Goal: Information Seeking & Learning: Learn about a topic

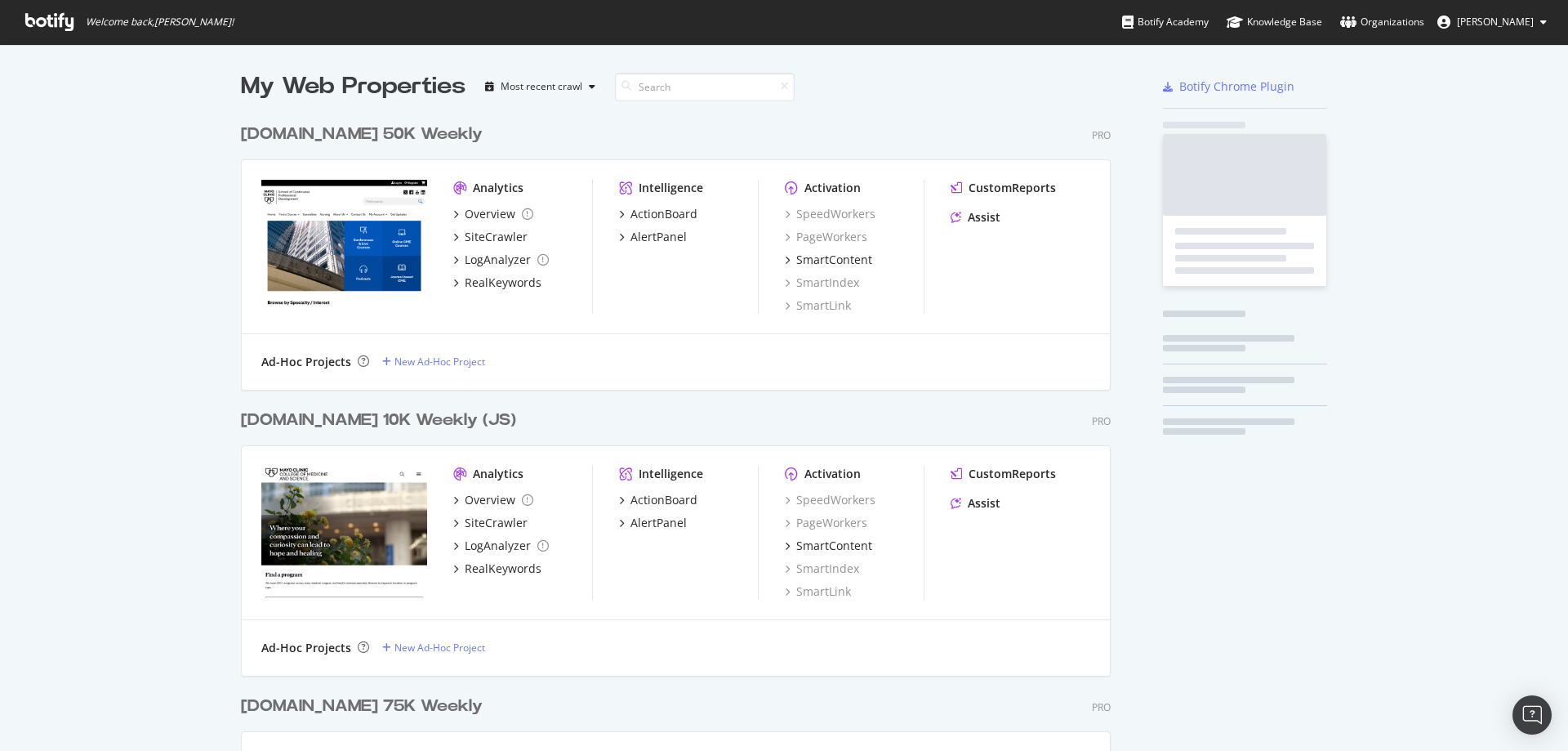
scroll to position [2323, 870]
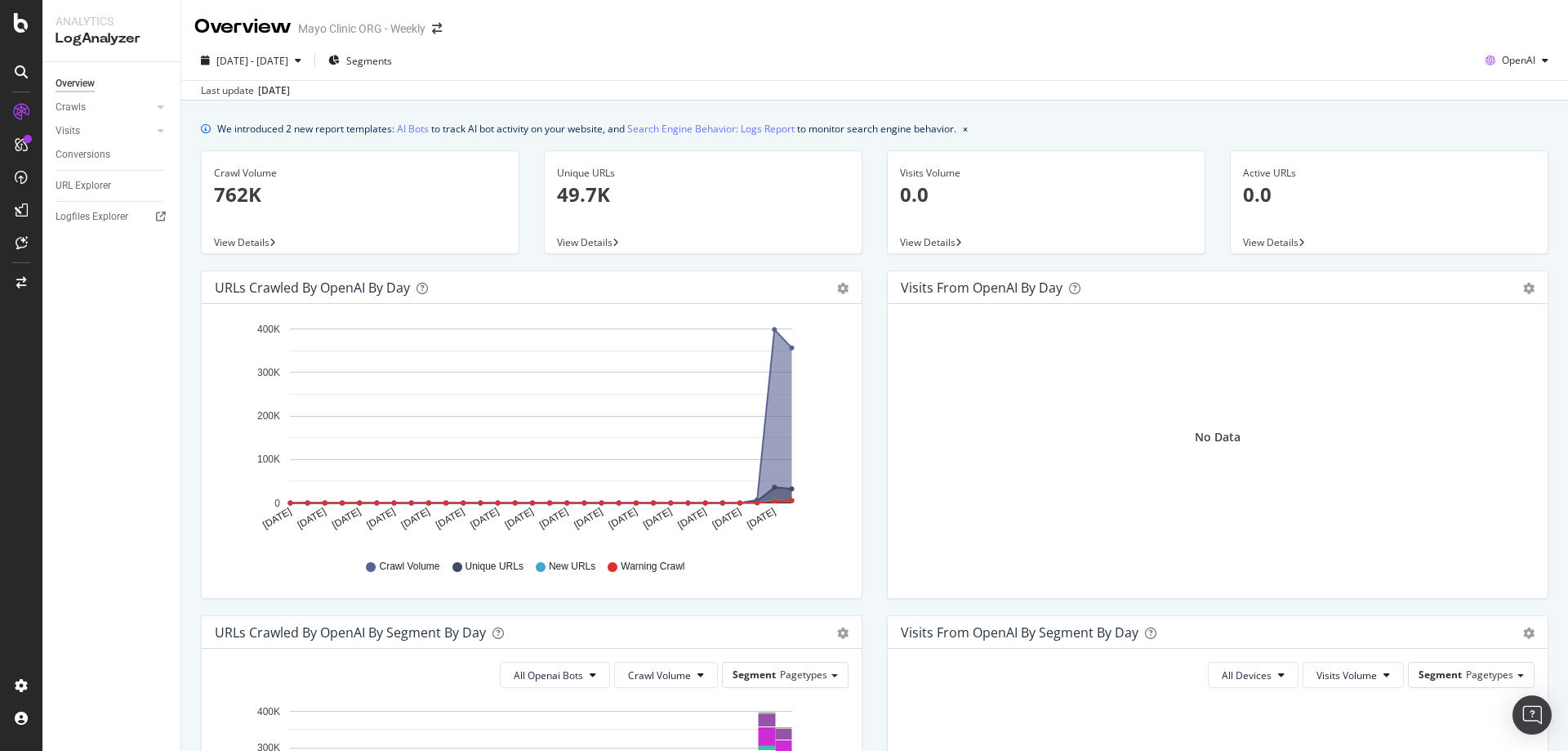
click at [849, 421] on div "Hold CTRL while clicking to filter the report. [DATE] [DATE] [DATE] [DATE] [DAT…" at bounding box center [531, 451] width 660 height 294
click at [74, 82] on div "Overview" at bounding box center [75, 84] width 39 height 17
click at [89, 216] on div "LogAnalyzer" at bounding box center [93, 213] width 64 height 16
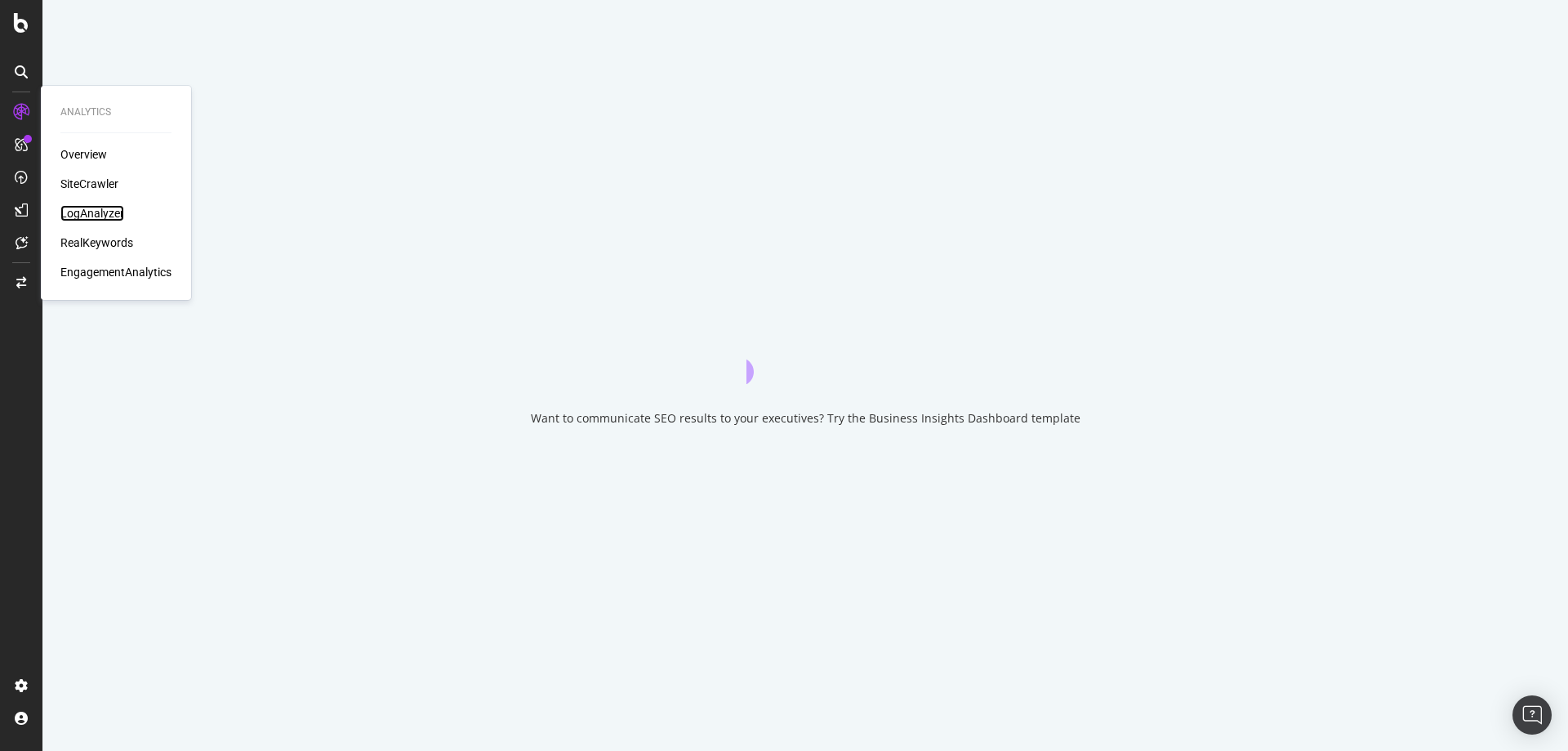
click at [89, 207] on div "LogAnalyzer" at bounding box center [93, 213] width 64 height 16
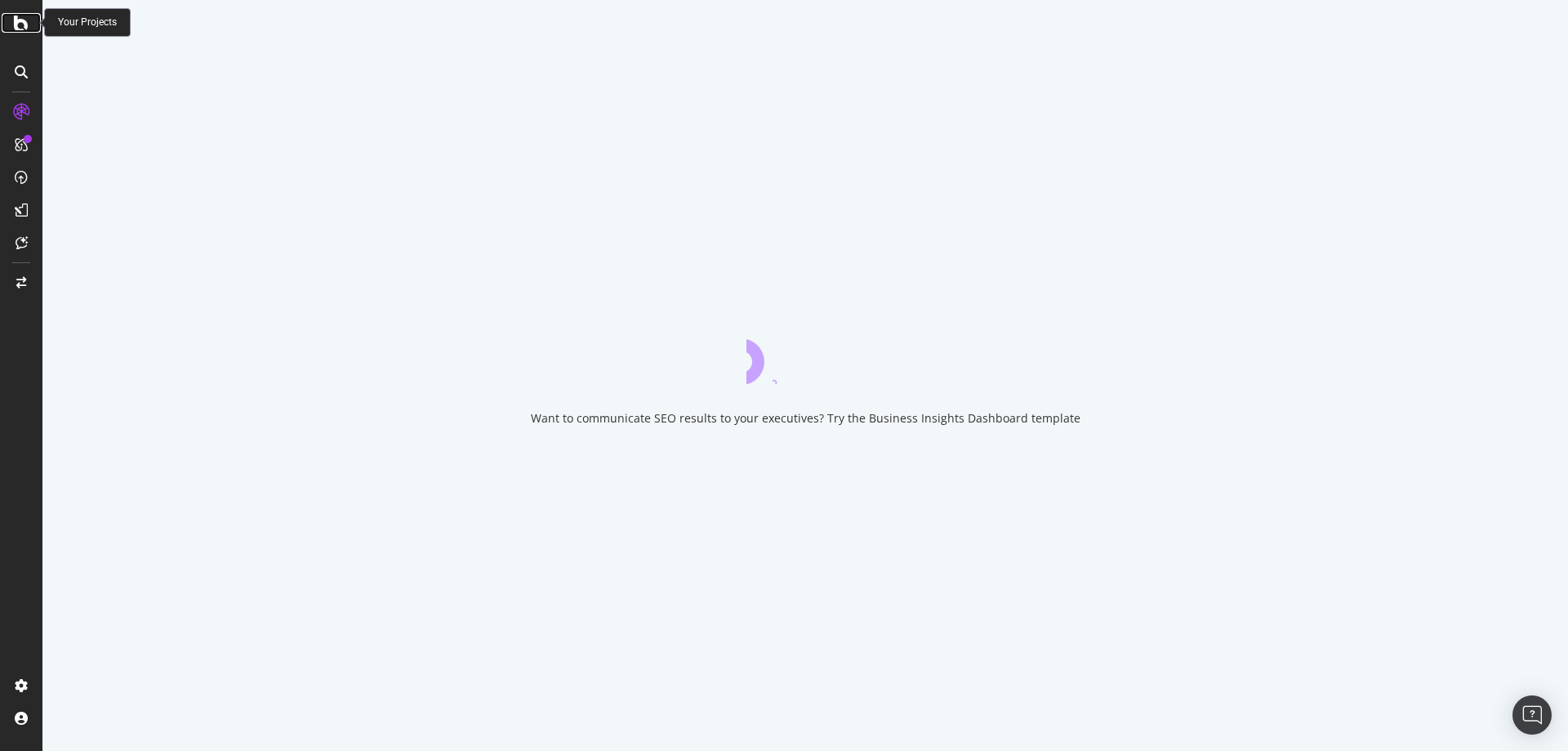
click at [10, 20] on div at bounding box center [21, 23] width 39 height 20
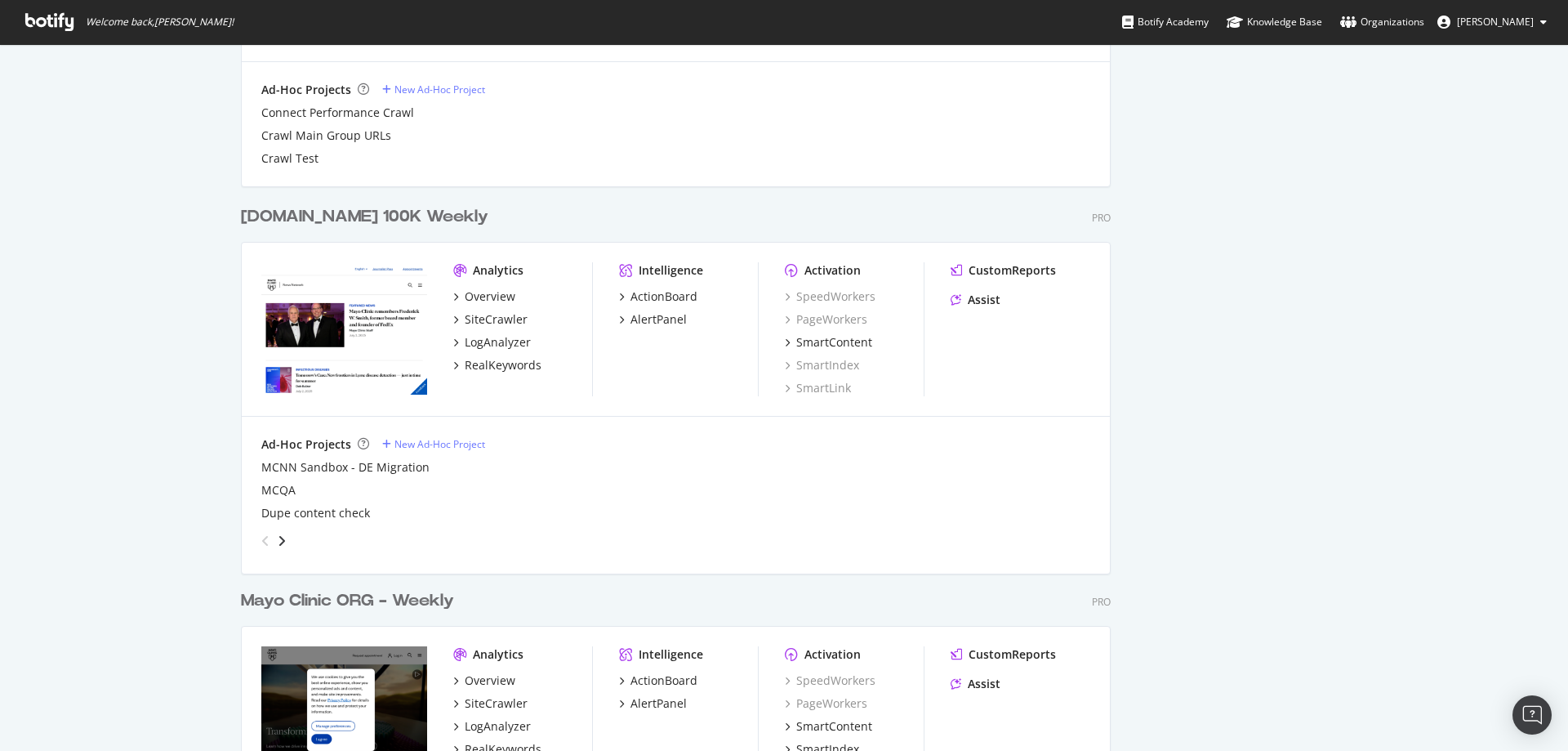
scroll to position [1714, 0]
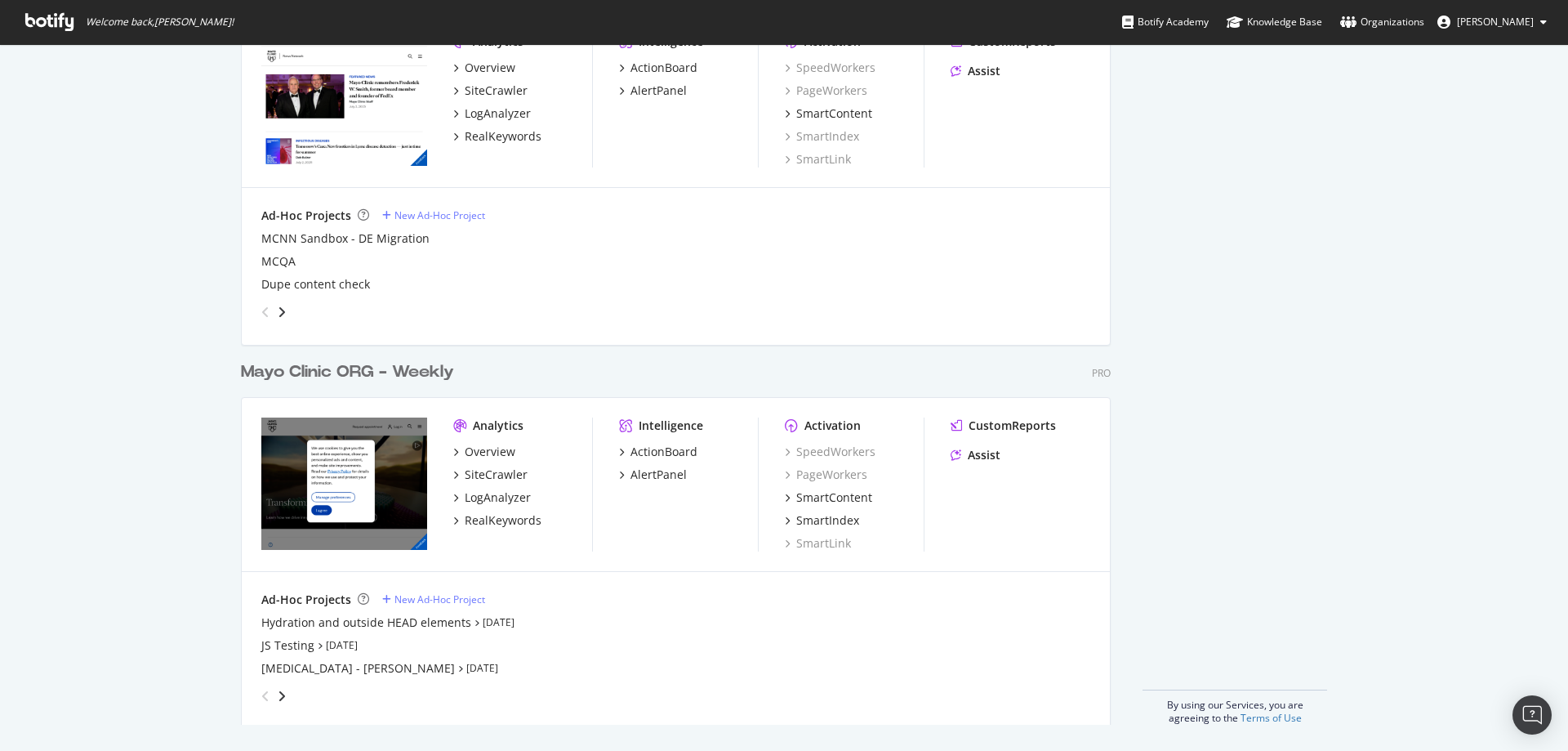
click at [388, 372] on div "Mayo Clinic ORG - Weekly" at bounding box center [348, 371] width 213 height 24
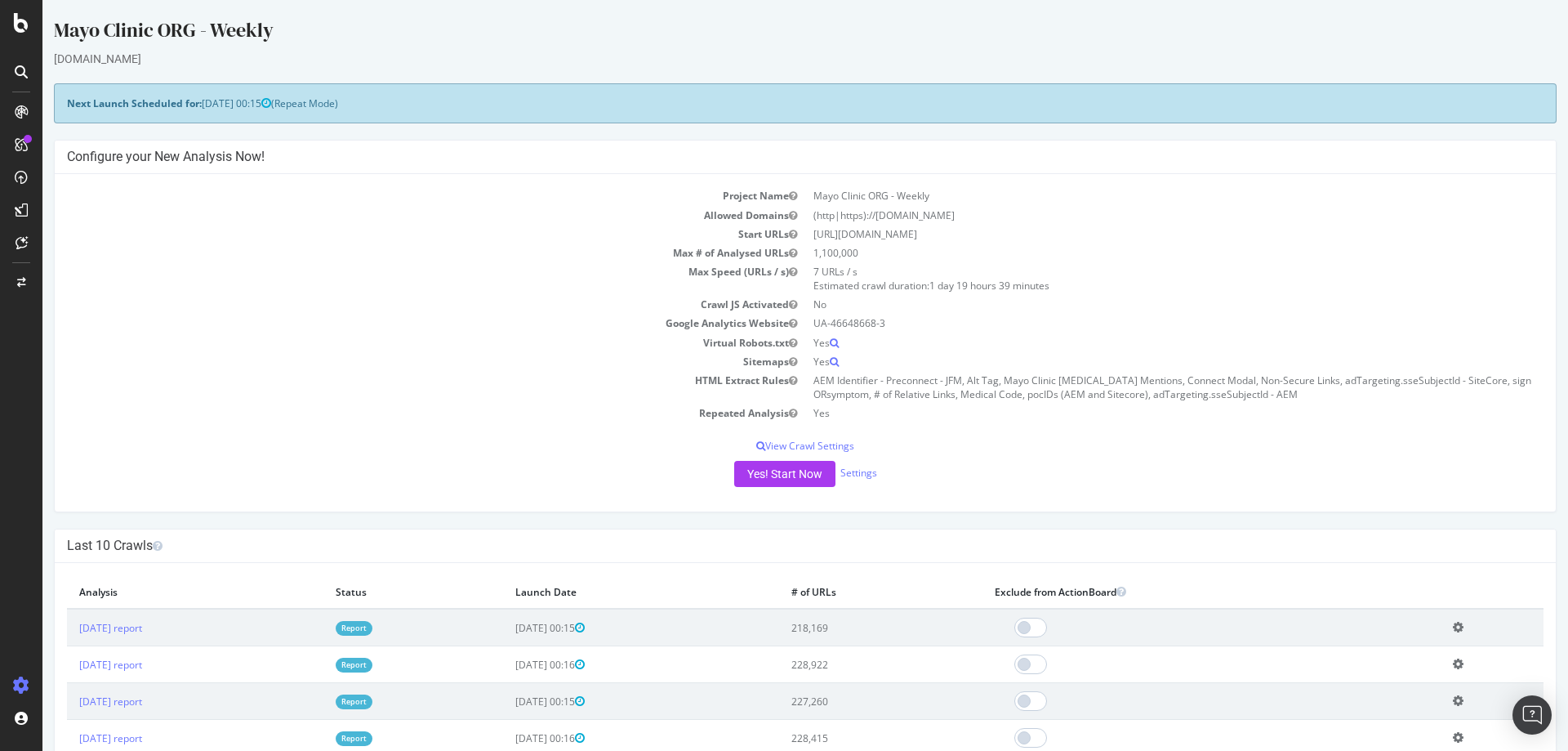
click at [372, 622] on link "Report" at bounding box center [354, 627] width 37 height 14
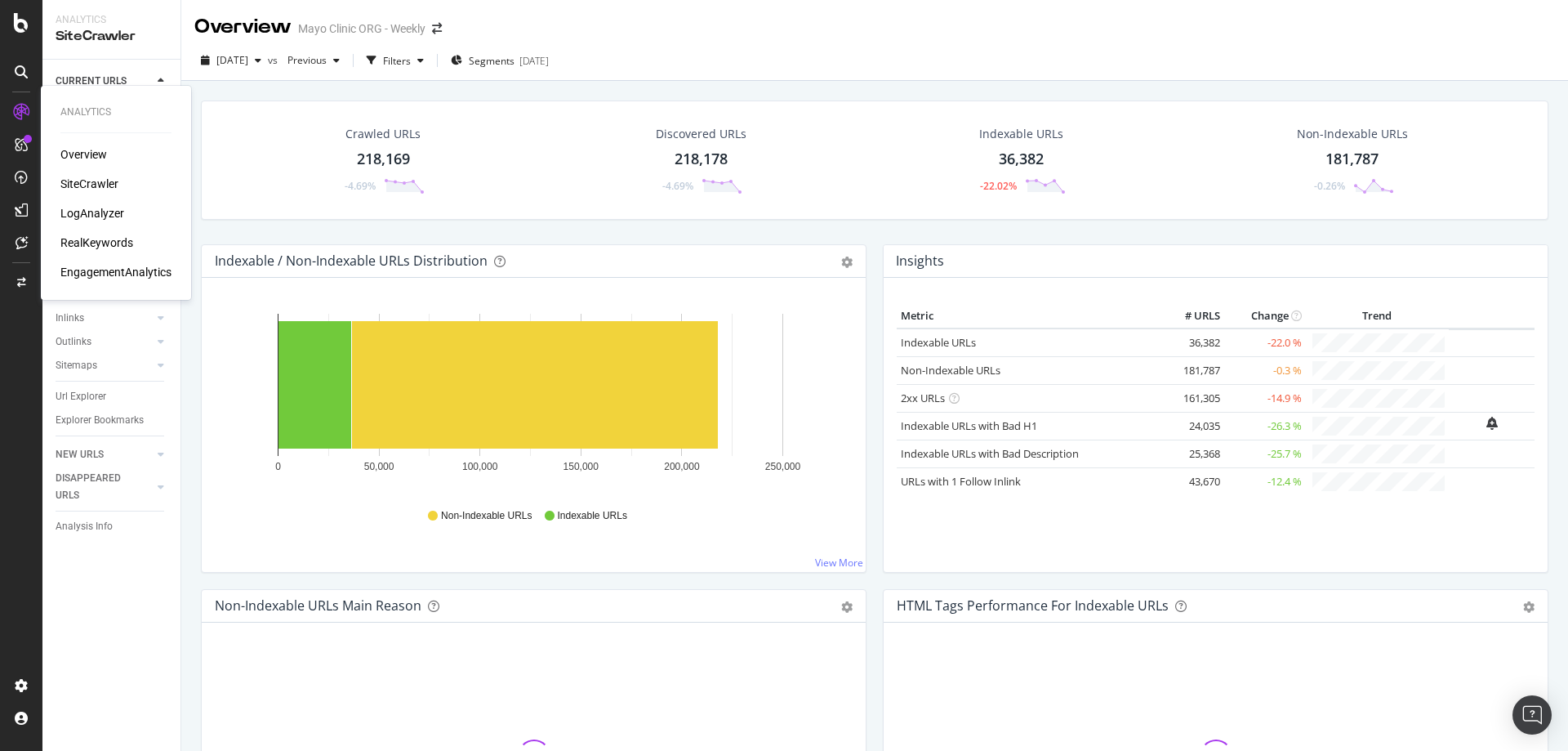
click at [93, 216] on div "LogAnalyzer" at bounding box center [93, 213] width 64 height 16
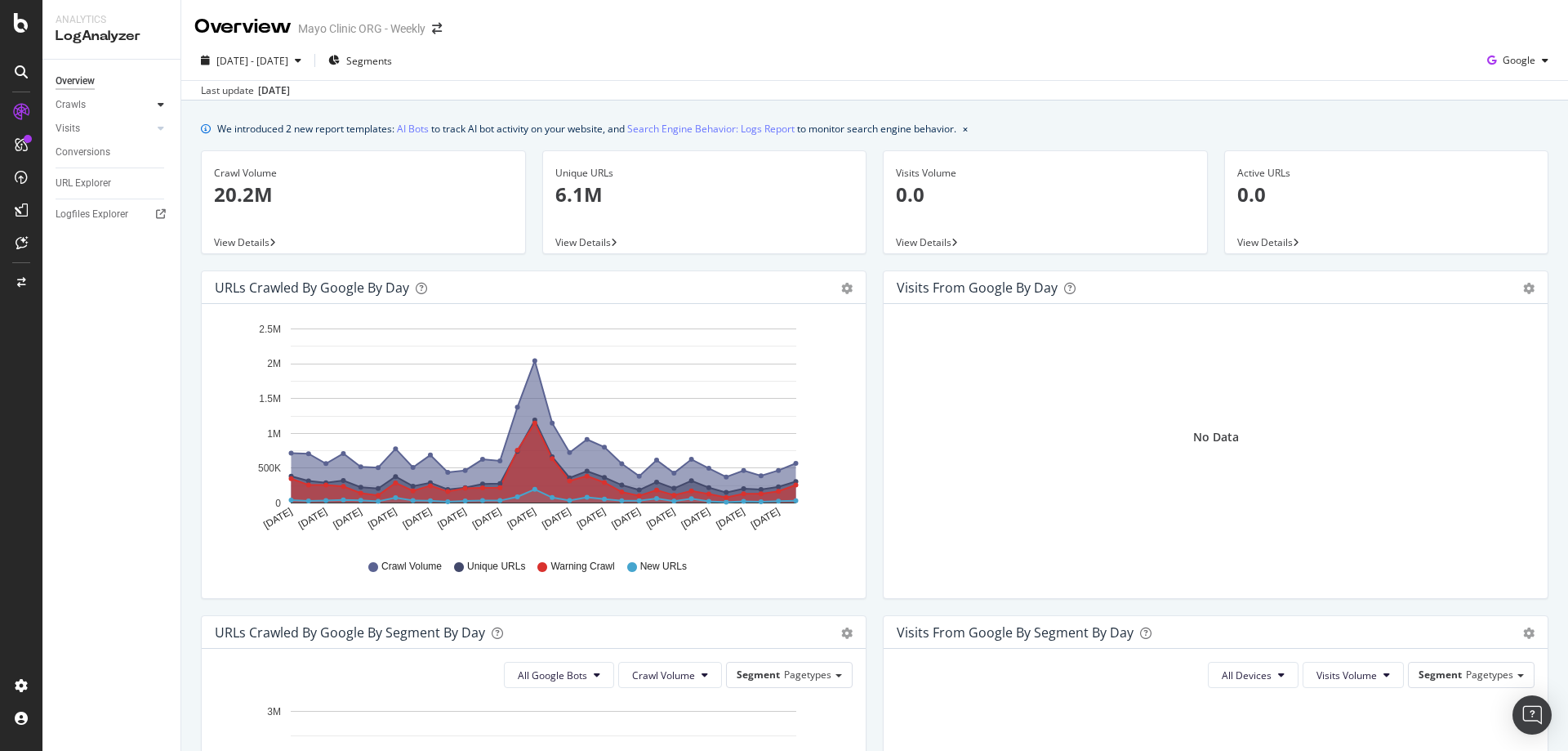
click at [161, 105] on icon at bounding box center [161, 105] width 7 height 10
click at [123, 125] on div "Daily Distribution" at bounding box center [101, 128] width 76 height 17
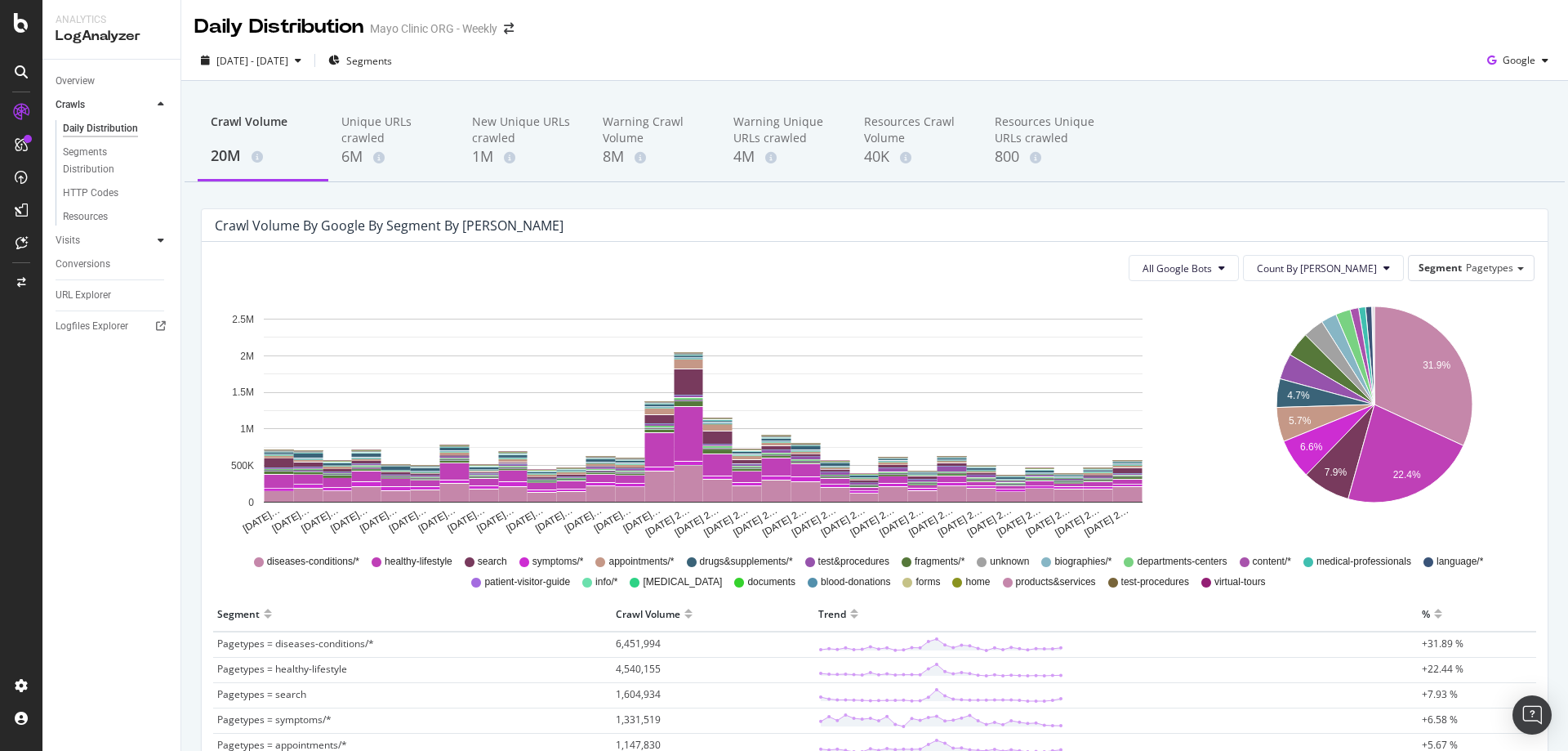
click at [163, 237] on icon at bounding box center [161, 240] width 7 height 10
click at [94, 80] on div "Overview" at bounding box center [75, 81] width 39 height 17
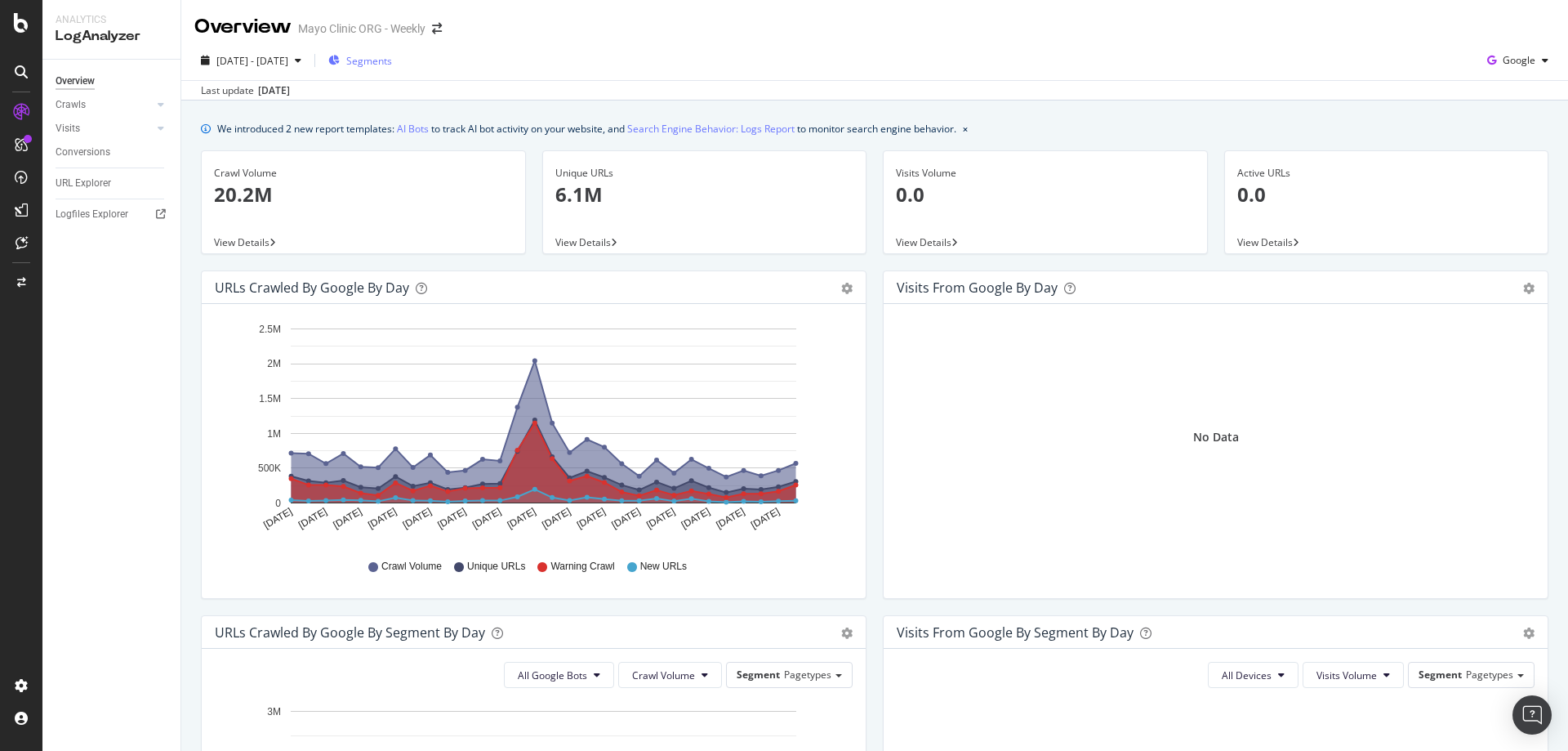
click at [392, 63] on span "Segments" at bounding box center [370, 61] width 46 height 14
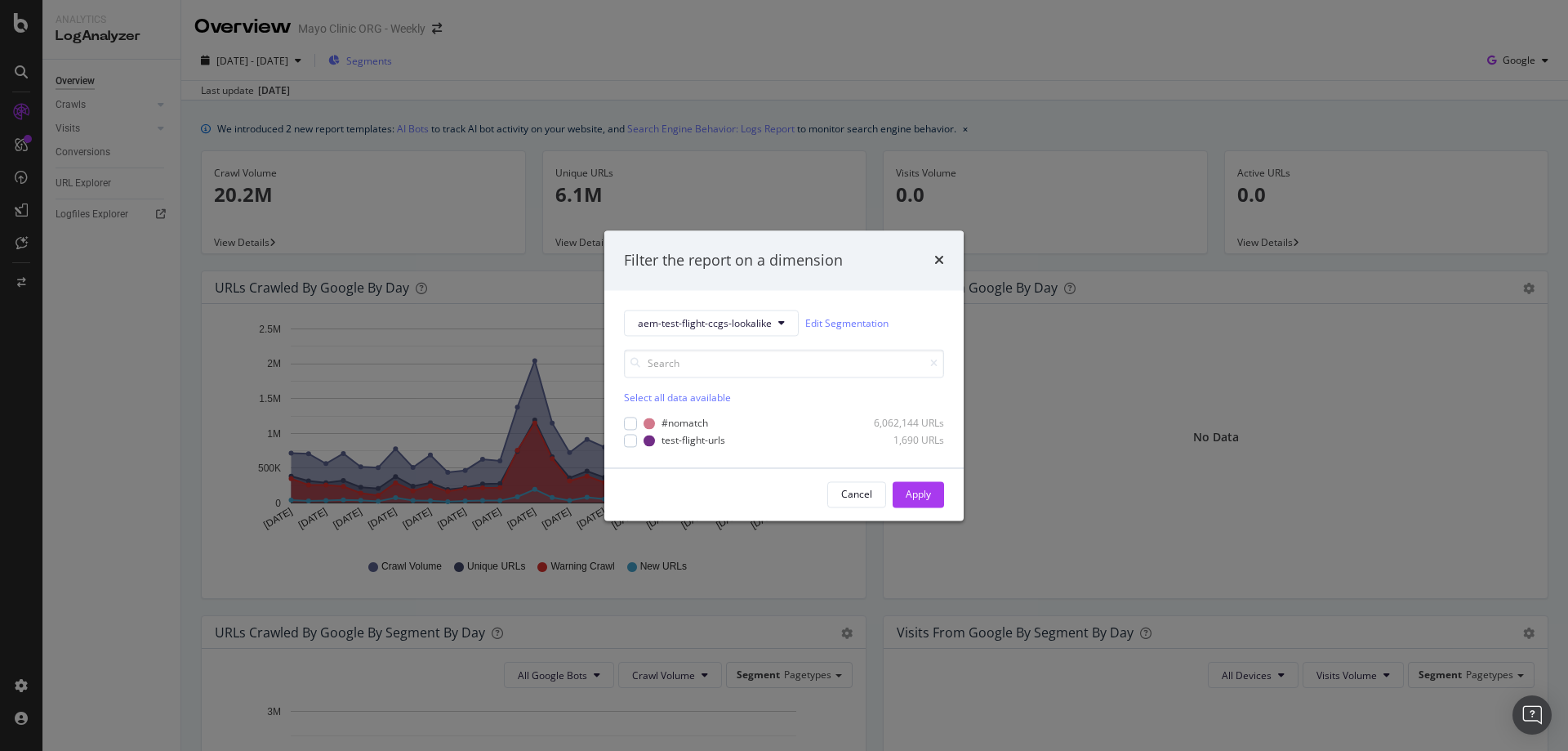
click at [402, 63] on div "Filter the report on a dimension aem-test-flight-ccgs-lookalike Edit Segmentati…" at bounding box center [784, 376] width 1568 height 751
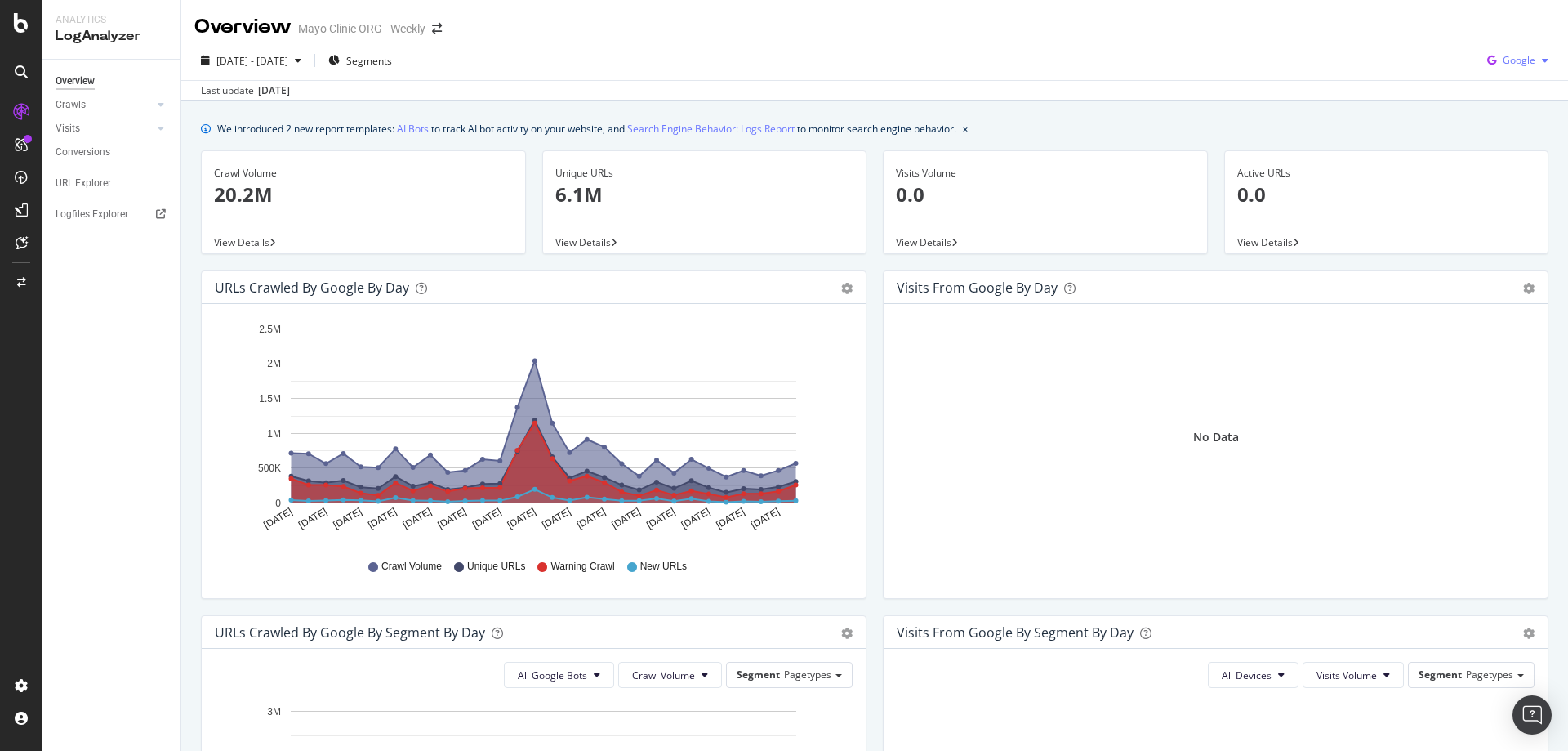
click at [1522, 52] on div "Google" at bounding box center [1518, 61] width 75 height 25
click at [1486, 121] on div "Bing" at bounding box center [1506, 123] width 113 height 24
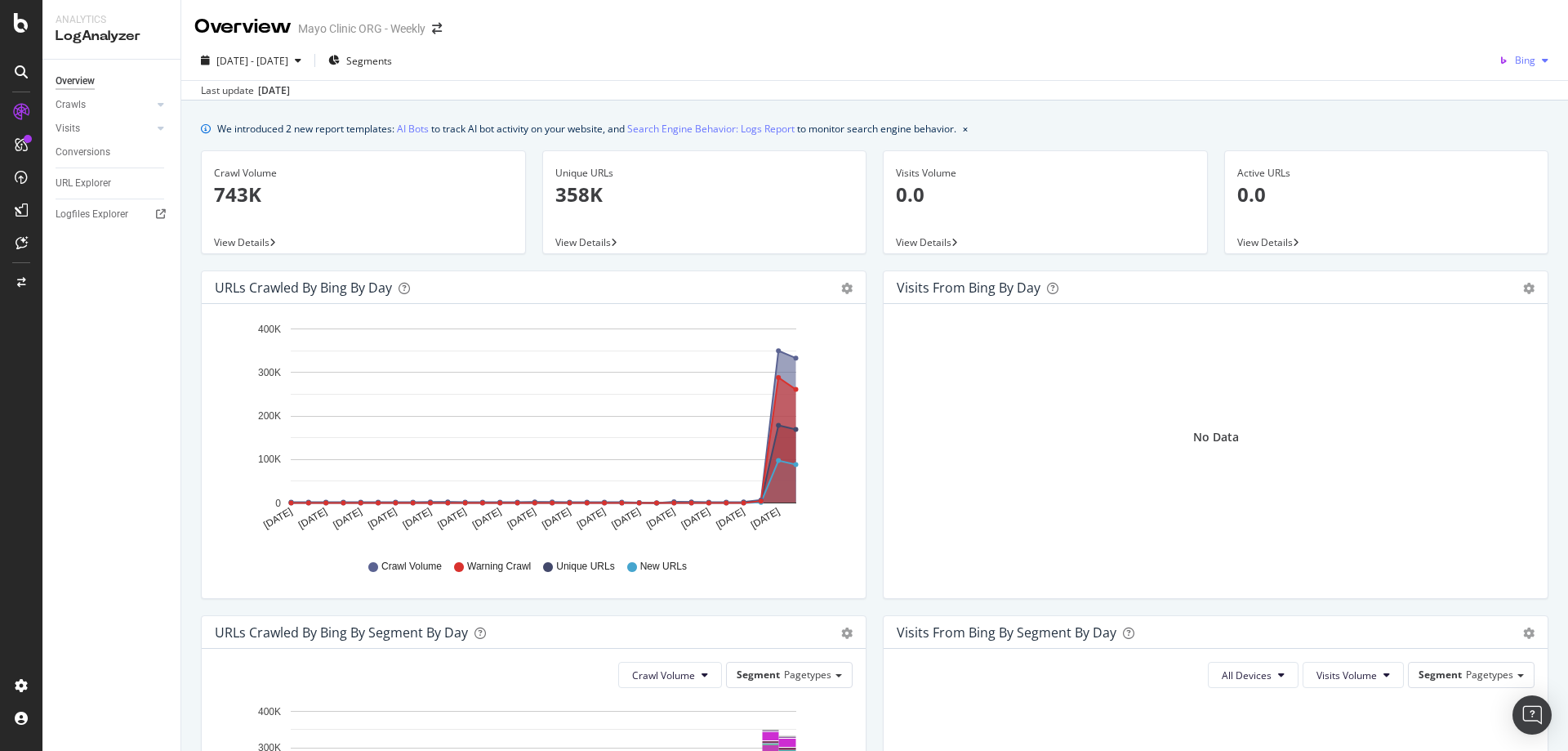
click at [1516, 52] on div "Bing" at bounding box center [1524, 61] width 63 height 25
click at [1488, 180] on div "Other AI Bots" at bounding box center [1507, 183] width 113 height 24
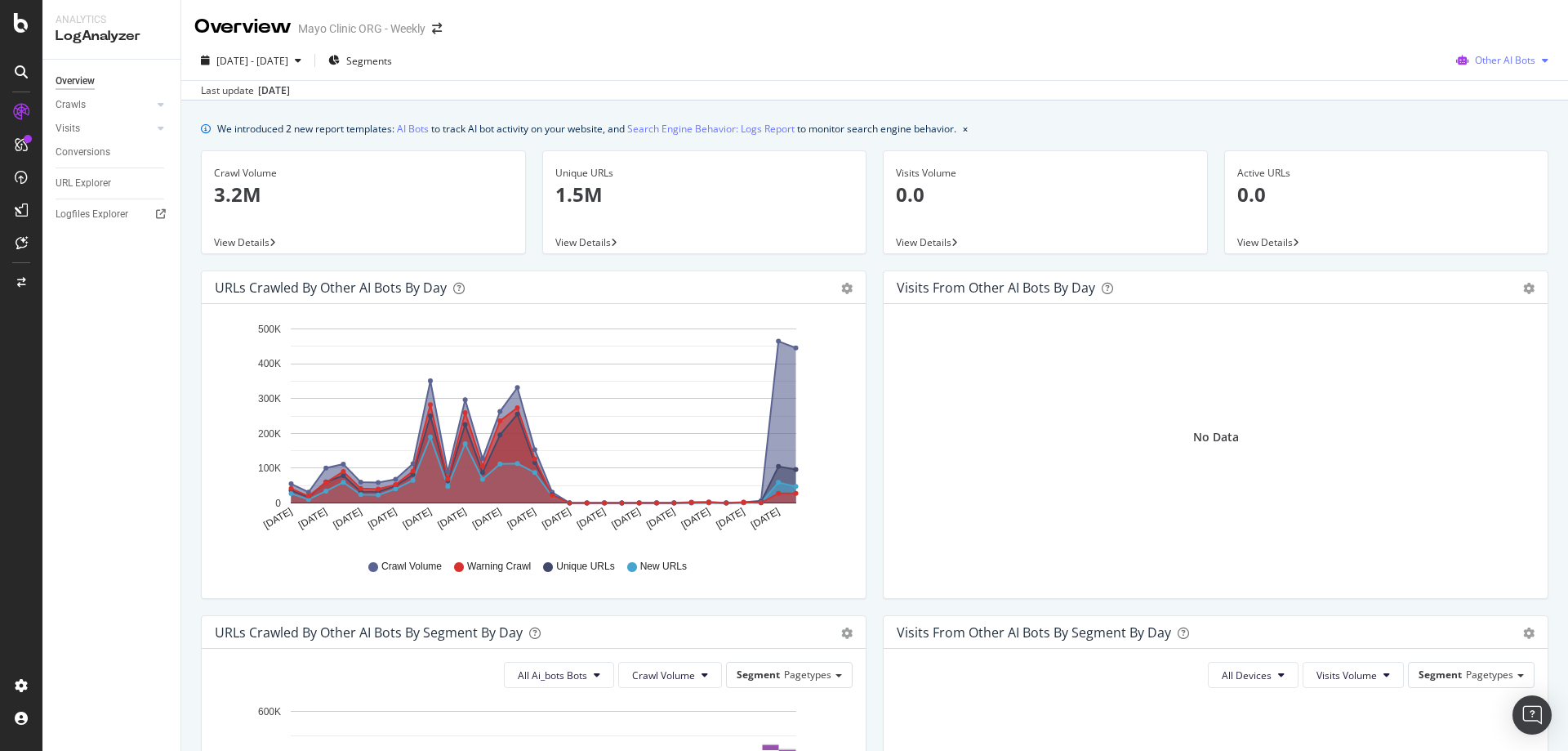
click at [1479, 54] on span "Other AI Bots" at bounding box center [1506, 60] width 61 height 14
click at [1498, 129] on span "Bing" at bounding box center [1510, 124] width 64 height 15
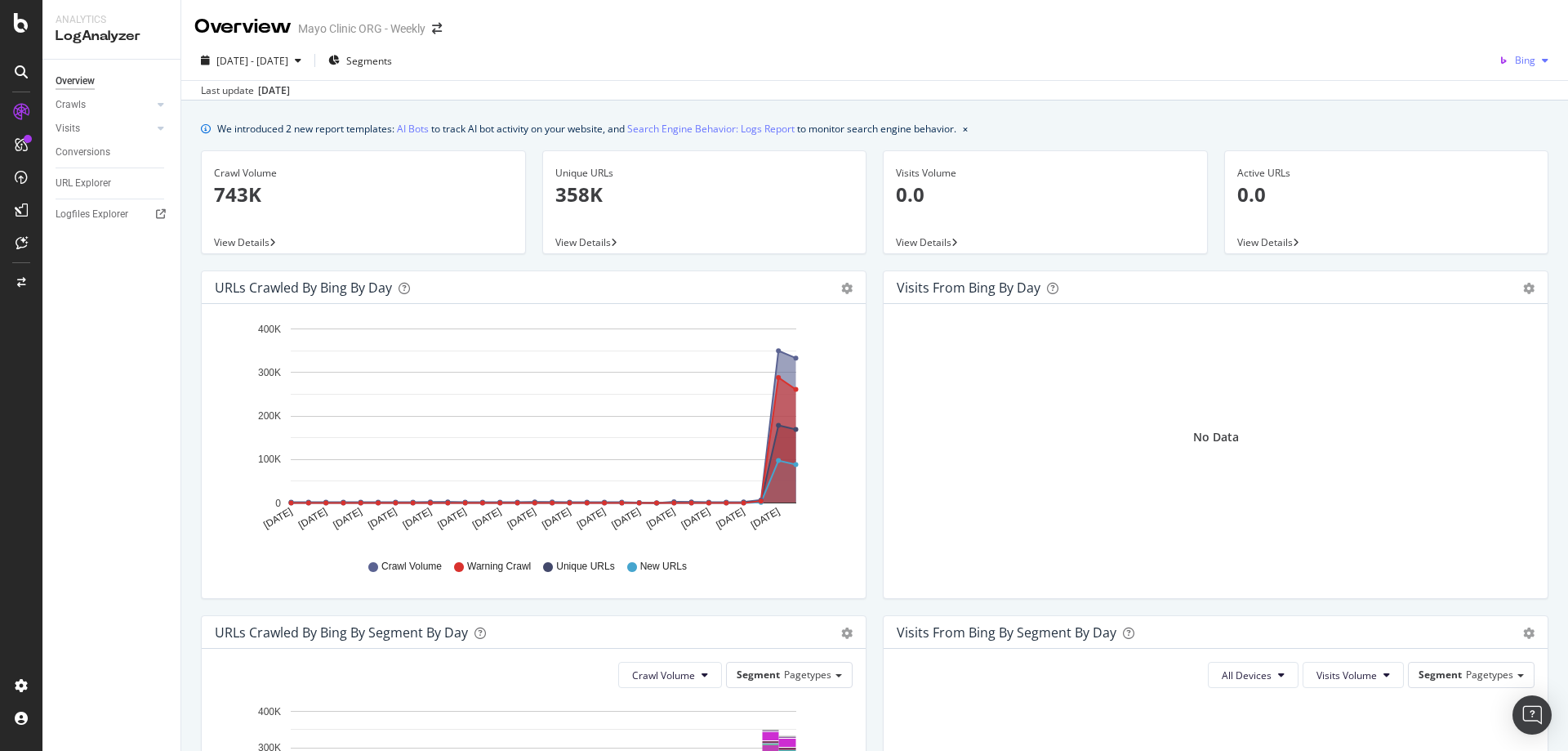
click at [1524, 52] on div "Bing" at bounding box center [1524, 61] width 63 height 25
click at [1502, 93] on span "Google" at bounding box center [1520, 93] width 61 height 15
